Goal: Task Accomplishment & Management: Use online tool/utility

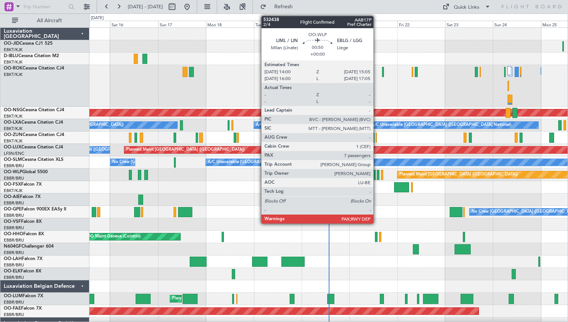
click at [377, 174] on div at bounding box center [378, 175] width 2 height 10
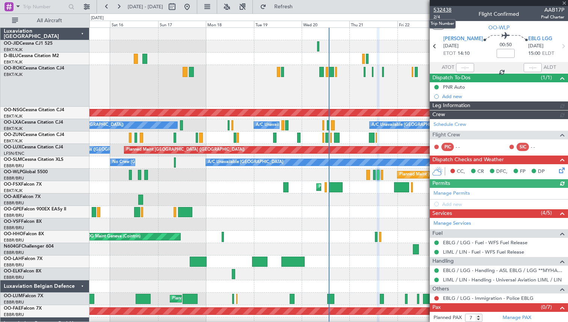
click at [441, 8] on span "532438" at bounding box center [442, 10] width 18 height 8
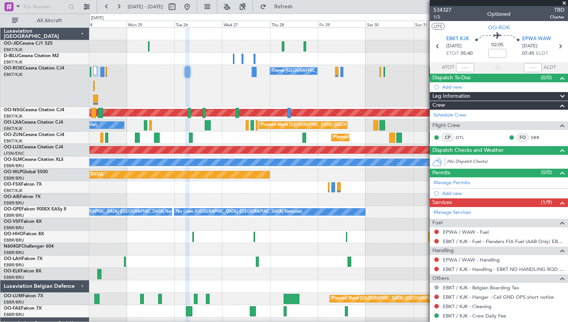
click at [564, 3] on span at bounding box center [564, 3] width 8 height 7
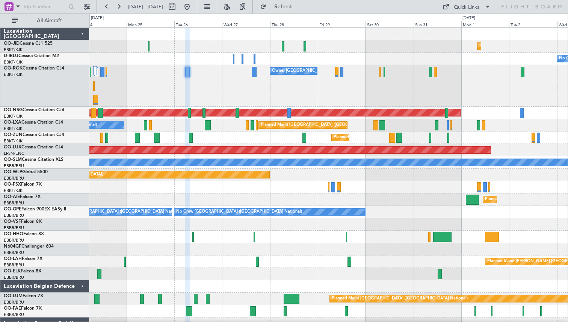
type input "0"
click at [193, 6] on button at bounding box center [187, 7] width 12 height 12
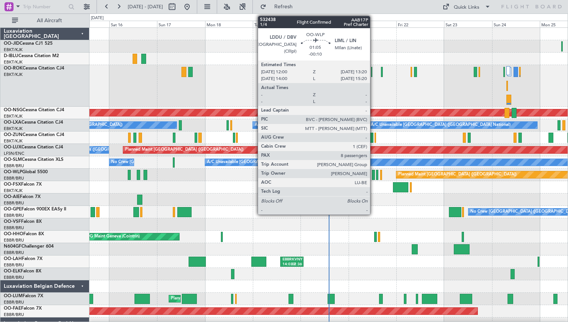
click at [373, 176] on div at bounding box center [373, 175] width 3 height 10
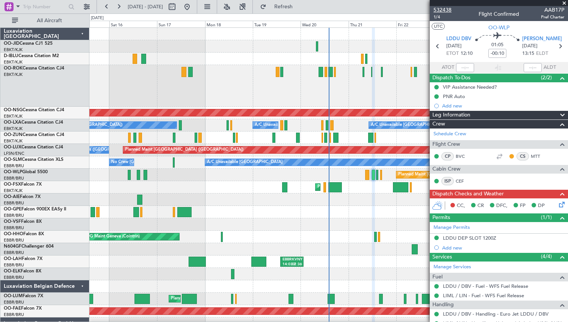
click at [442, 12] on span "532438" at bounding box center [442, 10] width 18 height 8
click at [286, 4] on button "Refresh" at bounding box center [278, 7] width 45 height 12
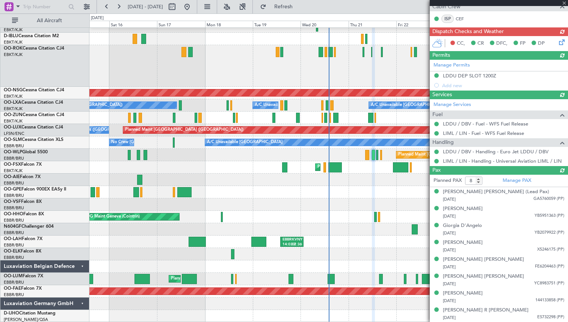
scroll to position [155, 0]
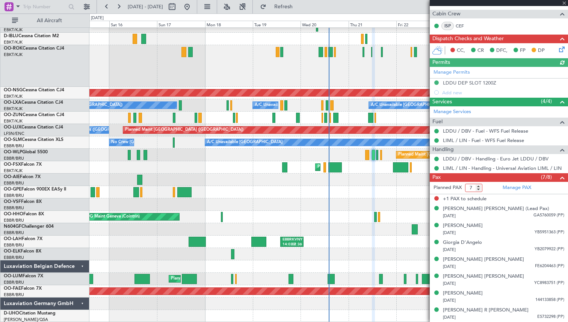
type input "7"
click at [479, 190] on input "7" at bounding box center [473, 188] width 17 height 8
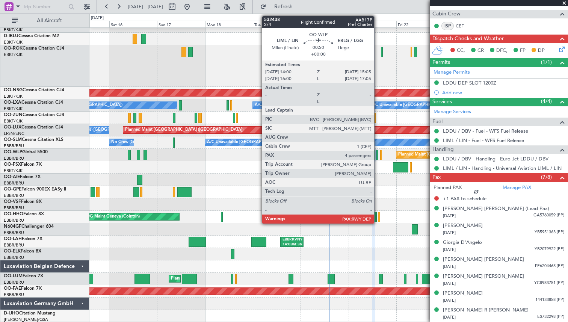
scroll to position [145, 0]
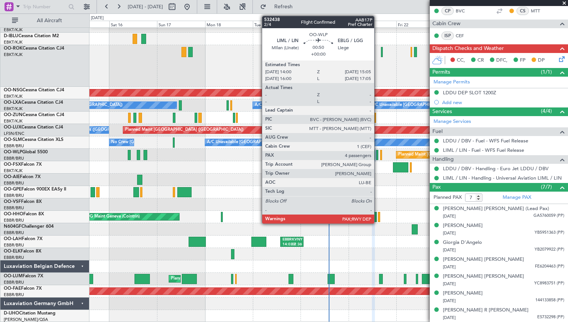
click at [377, 155] on div at bounding box center [377, 155] width 2 height 10
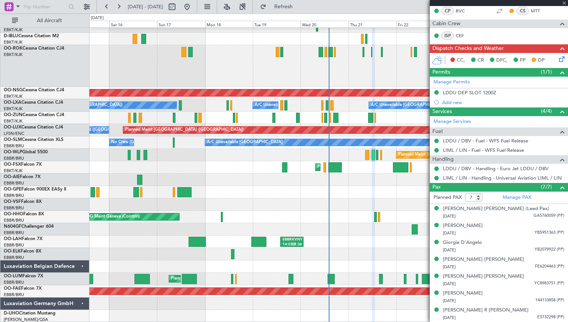
click at [377, 155] on div at bounding box center [377, 155] width 2 height 10
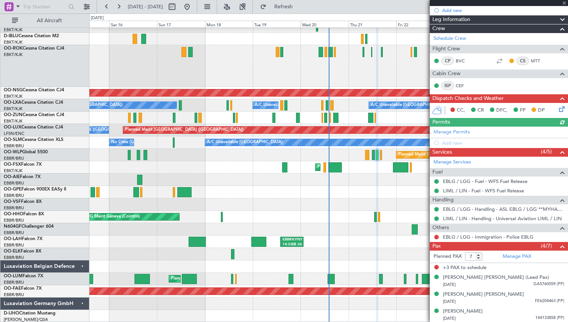
scroll to position [104, 0]
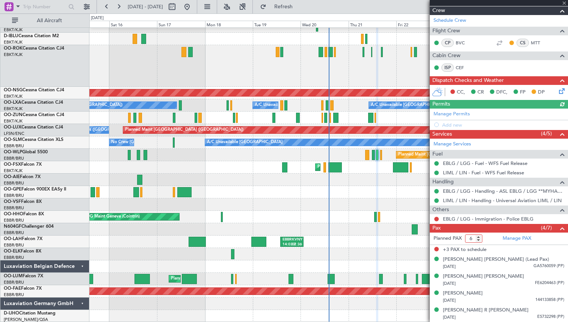
click at [479, 240] on input "6" at bounding box center [473, 238] width 17 height 8
click at [479, 240] on input "-27" at bounding box center [473, 238] width 17 height 8
drag, startPoint x: 474, startPoint y: 238, endPoint x: 457, endPoint y: 238, distance: 16.9
click at [457, 238] on form "Planned PAX -27" at bounding box center [464, 238] width 69 height 12
type input "4"
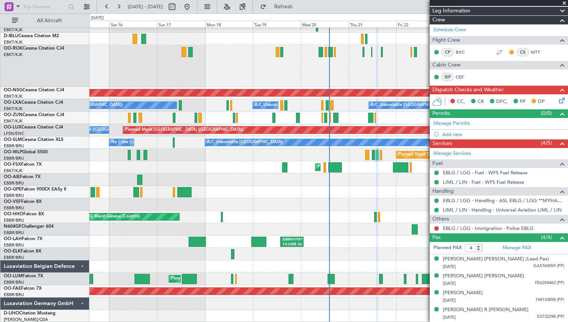
scroll to position [94, 0]
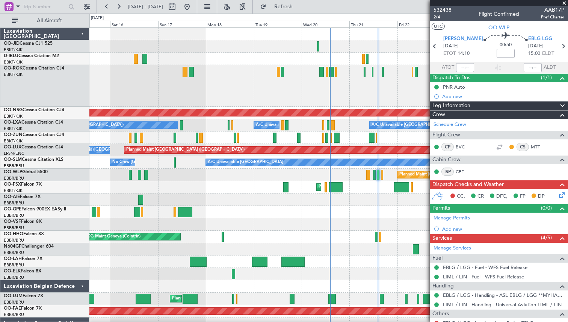
scroll to position [104, 0]
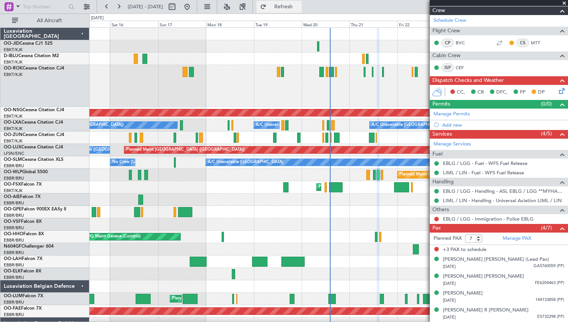
click at [291, 5] on button "Refresh" at bounding box center [278, 7] width 45 height 12
type input "4"
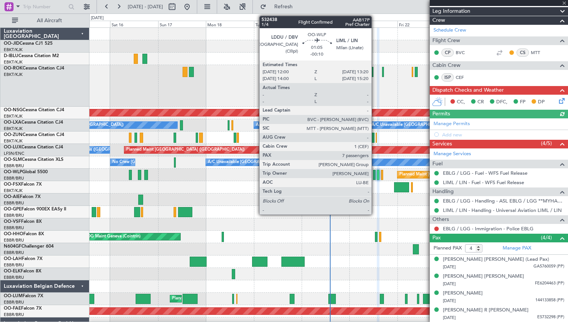
click at [375, 177] on div at bounding box center [374, 175] width 3 height 10
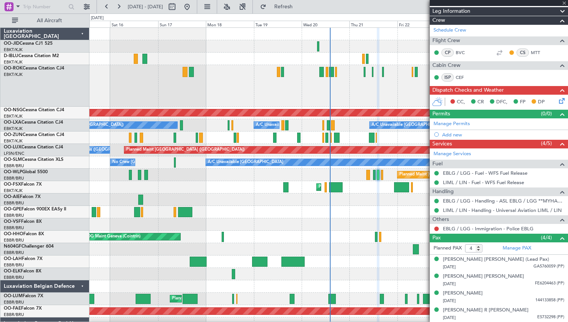
type input "-00:10"
type input "7"
